Goal: Transaction & Acquisition: Purchase product/service

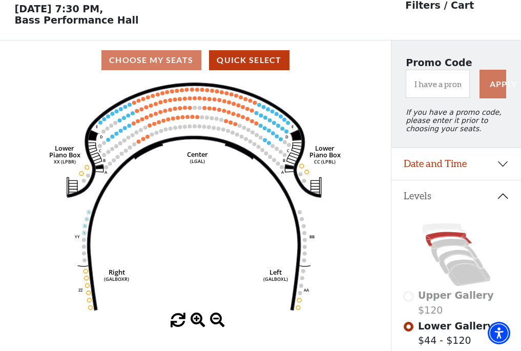
scroll to position [48, 0]
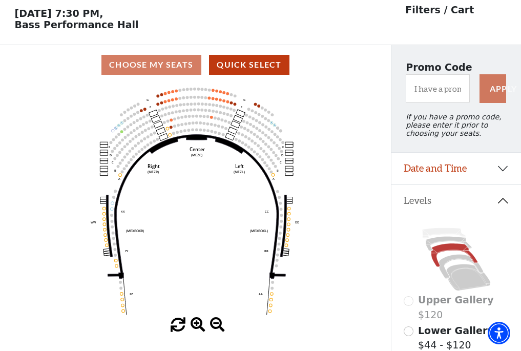
scroll to position [48, 0]
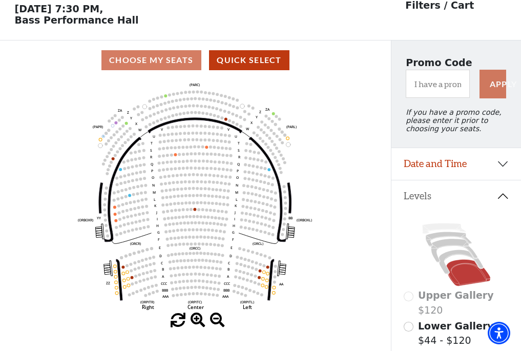
scroll to position [48, 0]
